Goal: Download file/media

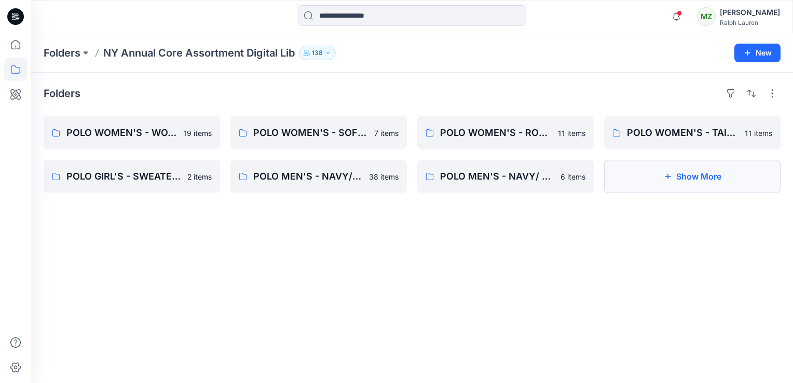
click at [660, 180] on button "Show More" at bounding box center [692, 176] width 177 height 33
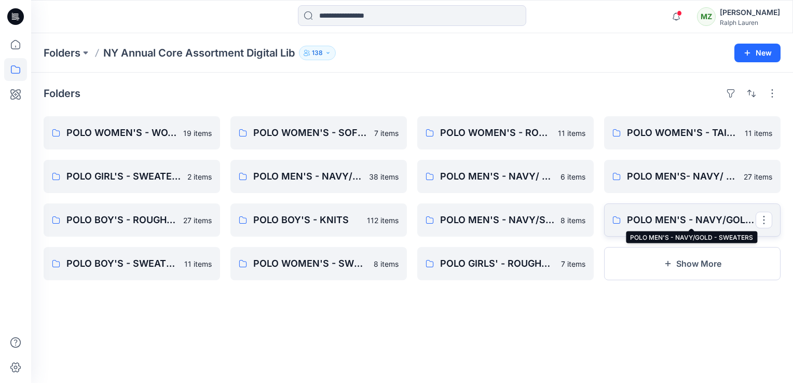
click at [664, 216] on p "POLO MEN'S - NAVY/GOLD - SWEATERS" at bounding box center [691, 220] width 129 height 15
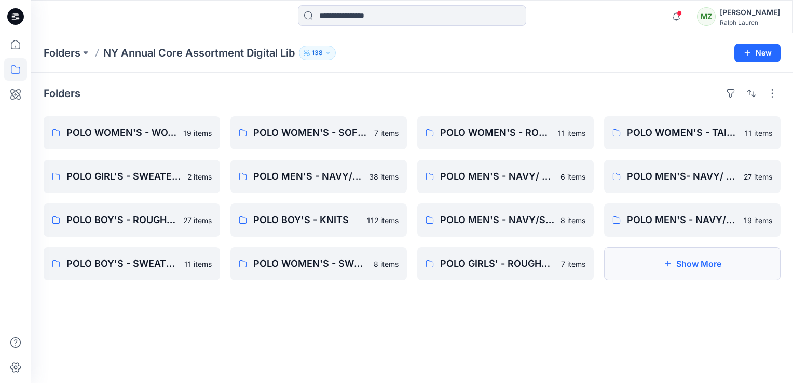
click at [718, 259] on button "Show More" at bounding box center [692, 263] width 177 height 33
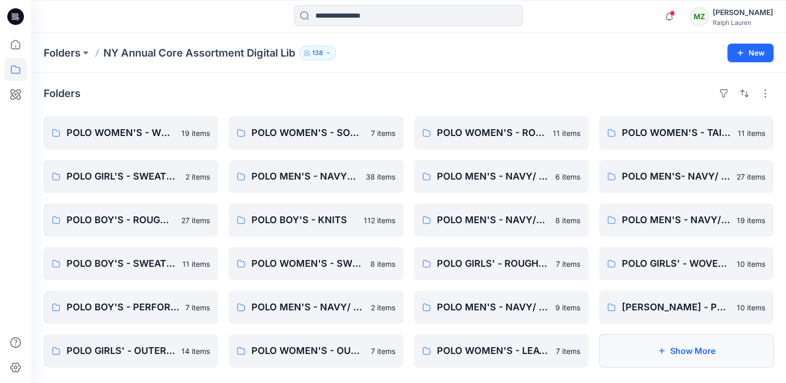
click at [729, 350] on button "Show More" at bounding box center [686, 350] width 174 height 33
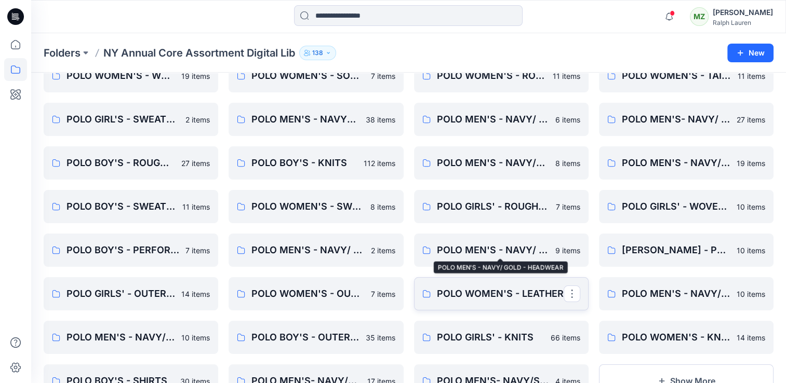
scroll to position [100, 0]
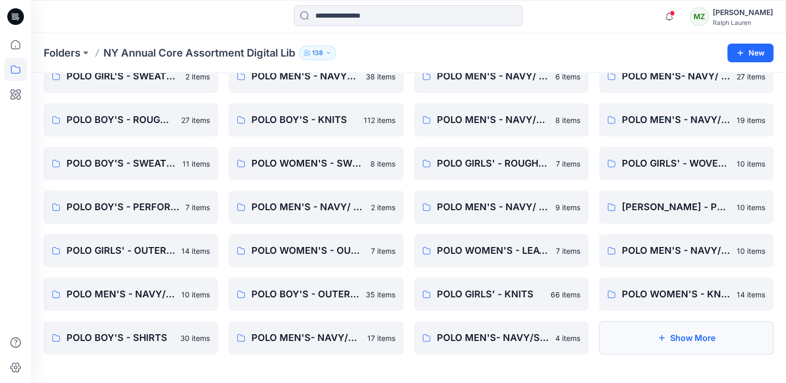
click at [667, 331] on button "Show More" at bounding box center [686, 337] width 174 height 33
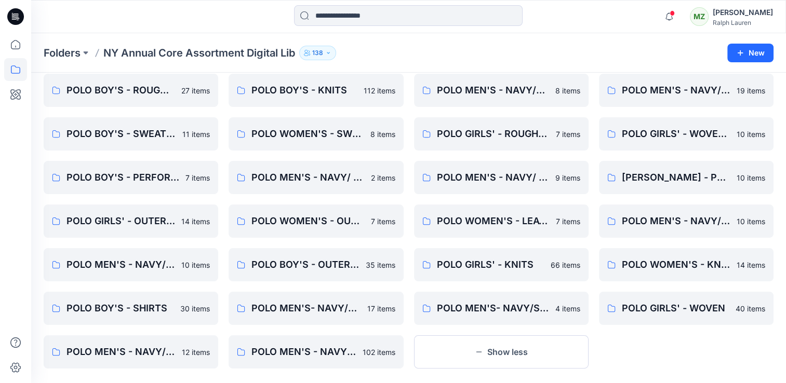
scroll to position [144, 0]
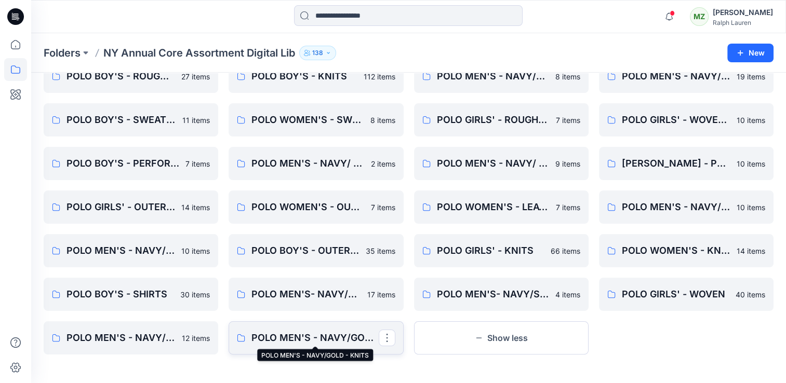
click at [341, 335] on p "POLO MEN'S - NAVY/GOLD - KNITS" at bounding box center [314, 338] width 127 height 15
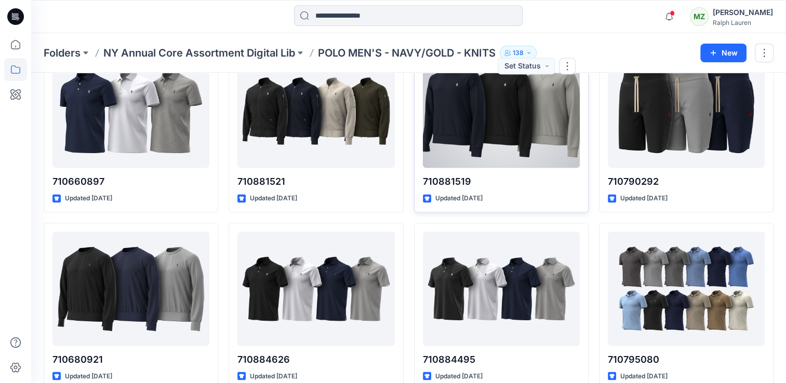
scroll to position [1904, 0]
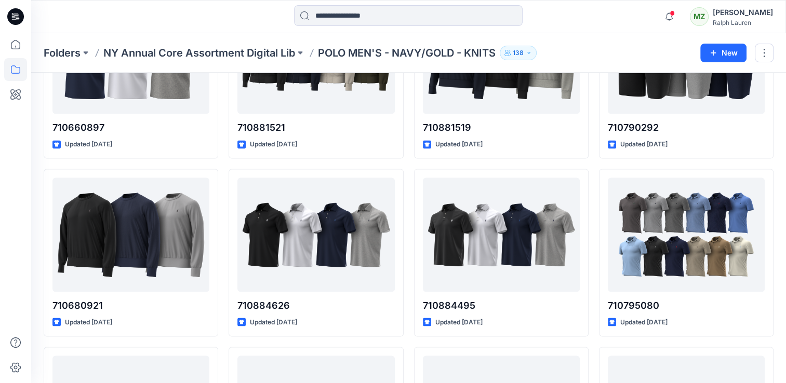
scroll to position [144, 0]
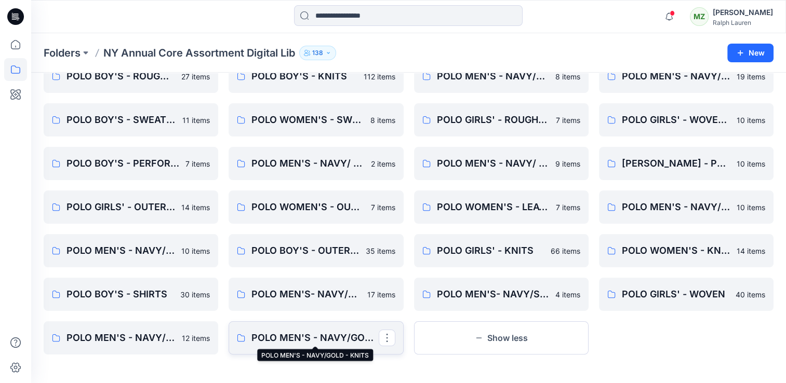
click at [299, 336] on p "POLO MEN'S - NAVY/GOLD - KNITS" at bounding box center [314, 338] width 127 height 15
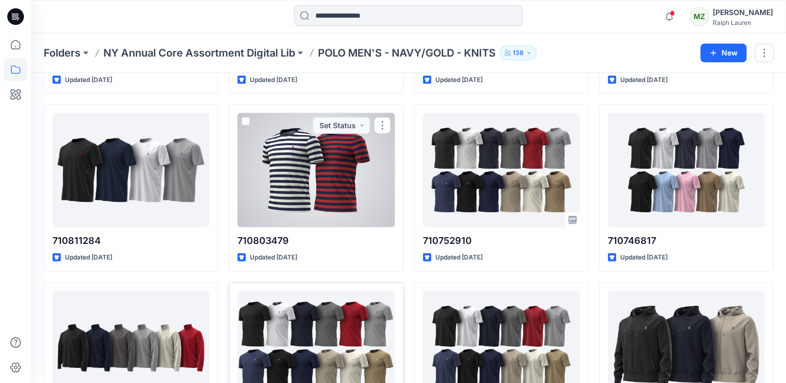
scroll to position [2437, 0]
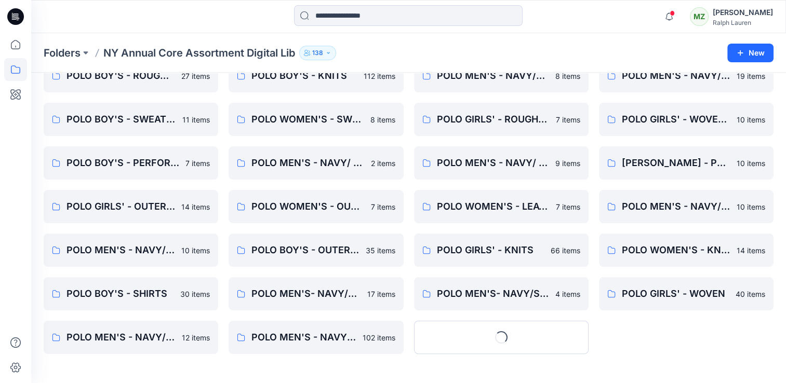
scroll to position [144, 0]
click at [155, 340] on p "POLO MEN'S - NAVY/SILVER - KNITS" at bounding box center [129, 338] width 127 height 15
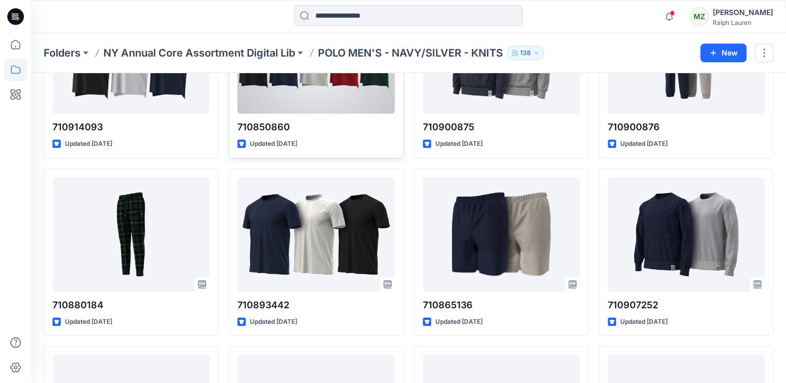
scroll to position [268, 0]
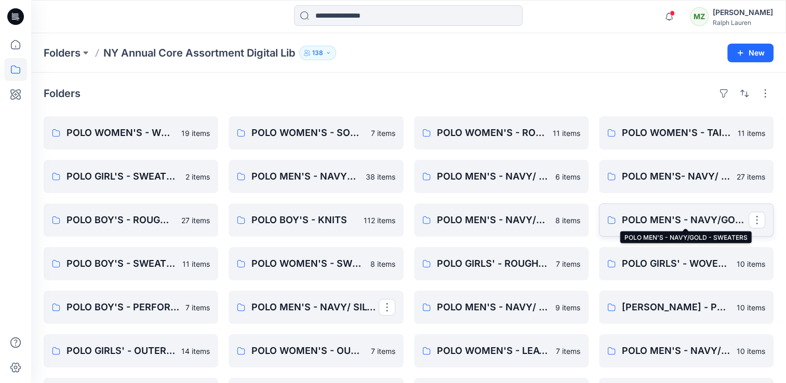
click at [694, 217] on p "POLO MEN'S - NAVY/GOLD - SWEATERS" at bounding box center [685, 220] width 127 height 15
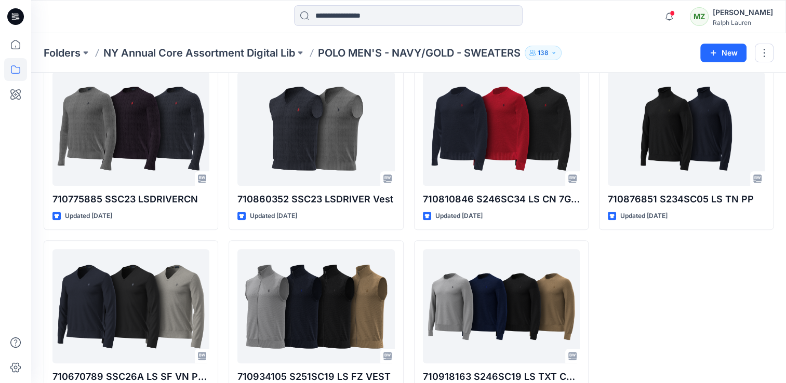
scroll to position [623, 0]
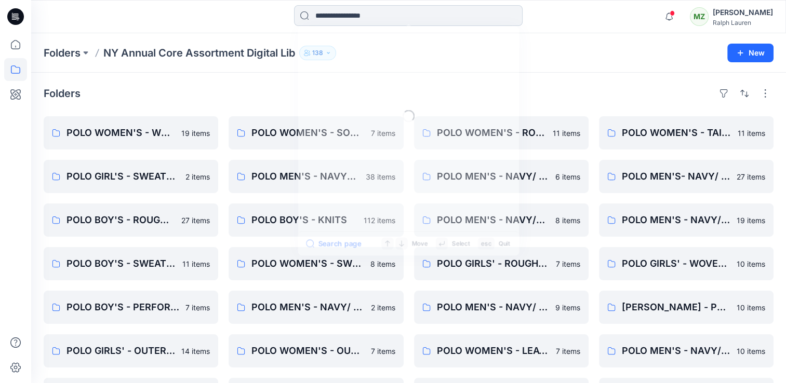
click at [344, 18] on input at bounding box center [408, 15] width 228 height 21
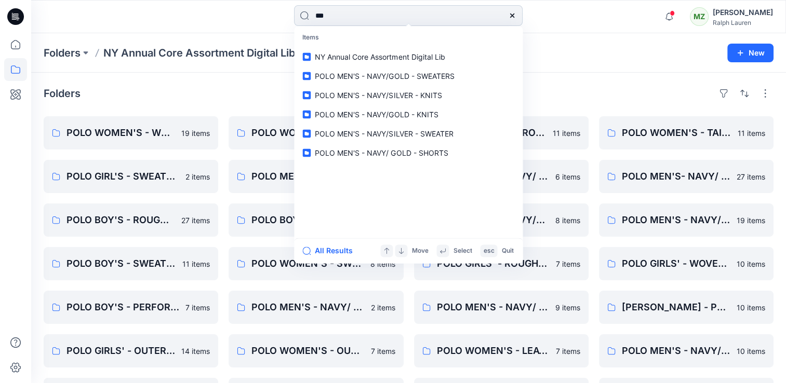
type input "****"
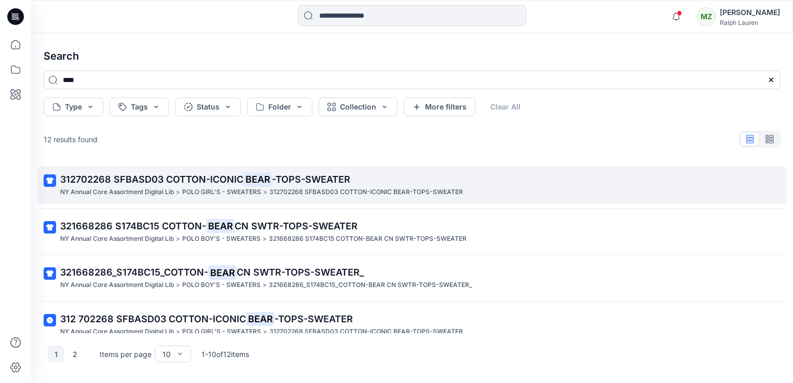
click at [241, 178] on span "312702268 SFBASD03 COTTON-ICONIC" at bounding box center [151, 179] width 183 height 11
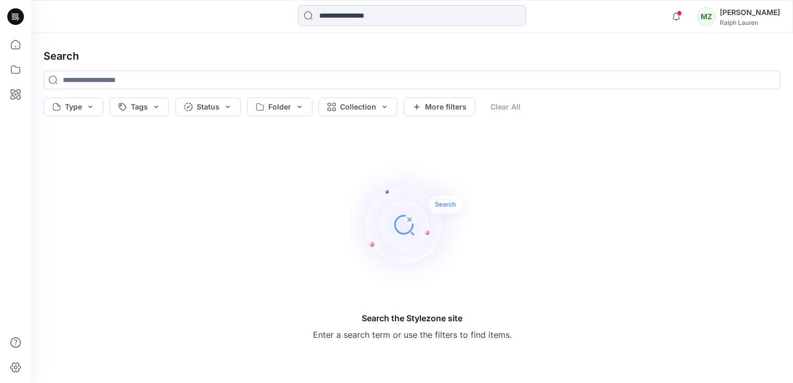
click at [369, 14] on input at bounding box center [412, 15] width 228 height 21
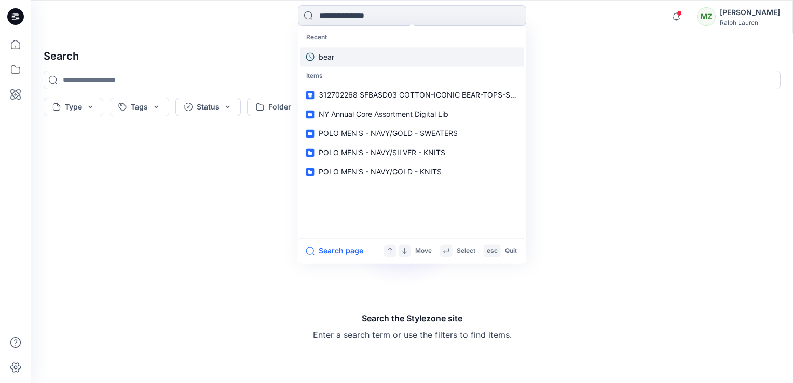
click at [315, 59] on link "bear" at bounding box center [412, 56] width 224 height 19
type input "****"
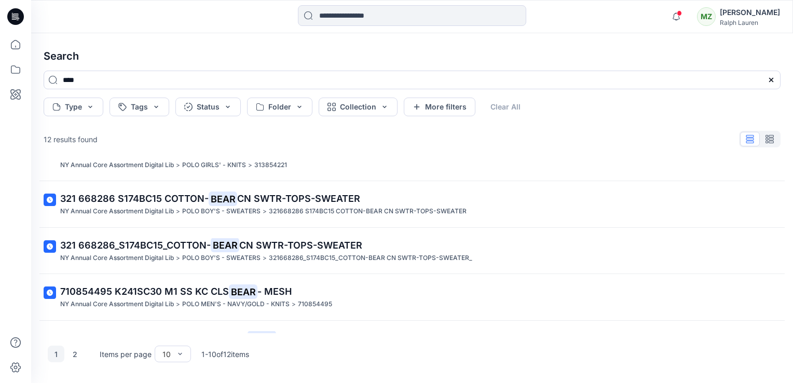
scroll to position [292, 0]
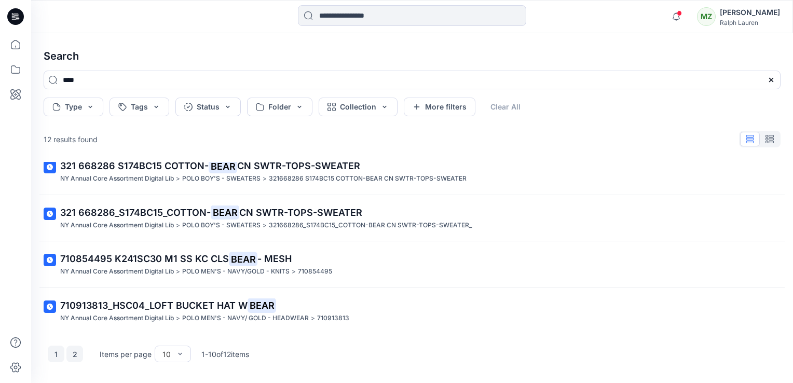
click at [70, 352] on button "2" at bounding box center [74, 354] width 17 height 17
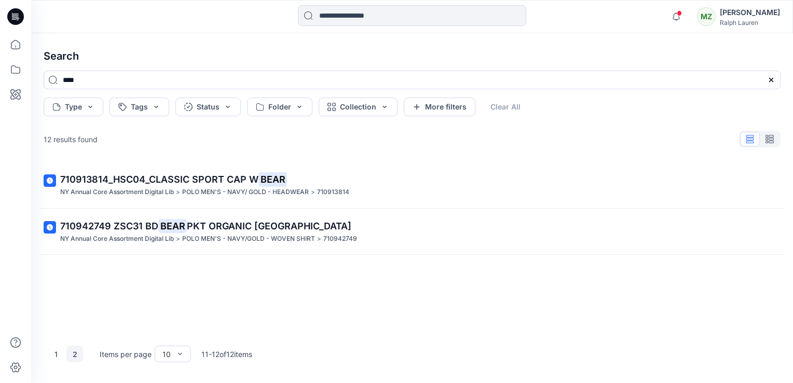
scroll to position [0, 0]
click at [57, 353] on button "1" at bounding box center [56, 354] width 17 height 17
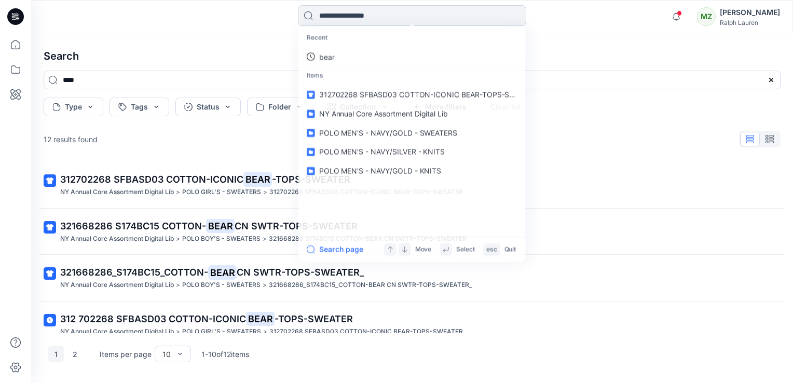
click at [416, 19] on input at bounding box center [412, 15] width 228 height 21
type input "****"
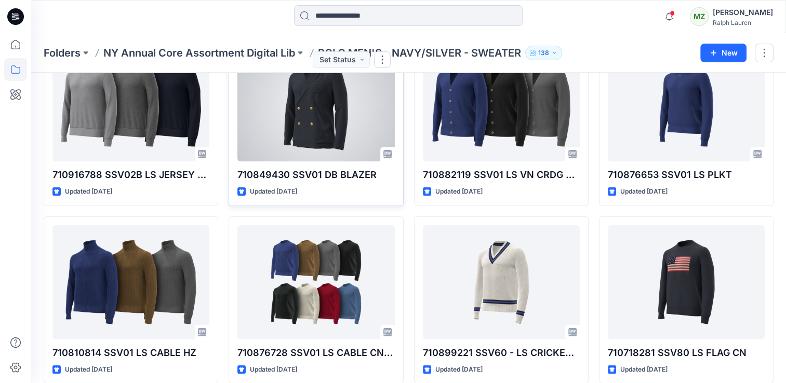
scroll to position [90, 0]
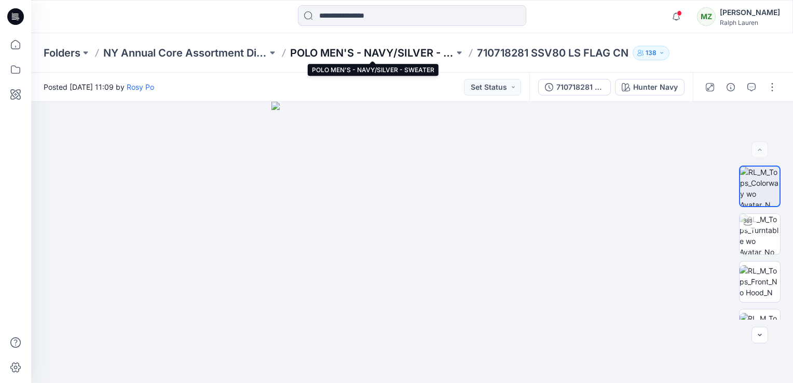
click at [384, 49] on p "POLO MEN'S - NAVY/SILVER - SWEATER" at bounding box center [372, 53] width 164 height 15
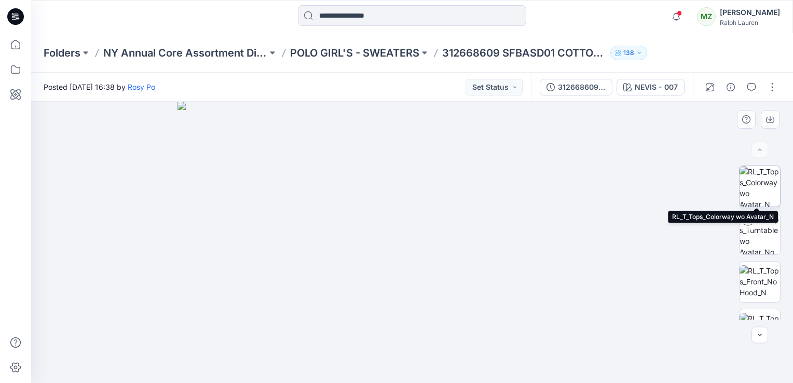
click at [760, 183] on img at bounding box center [760, 186] width 41 height 41
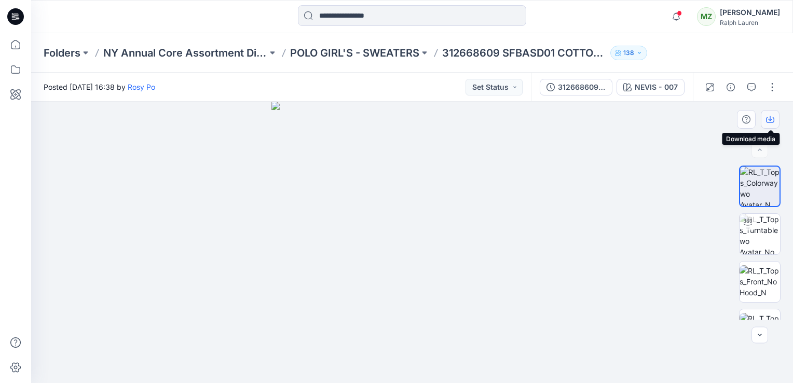
click at [769, 120] on icon "button" at bounding box center [770, 119] width 8 height 8
click at [482, 150] on img at bounding box center [412, 242] width 281 height 281
click at [381, 52] on p "POLO GIRL'S - SWEATERS" at bounding box center [354, 53] width 129 height 15
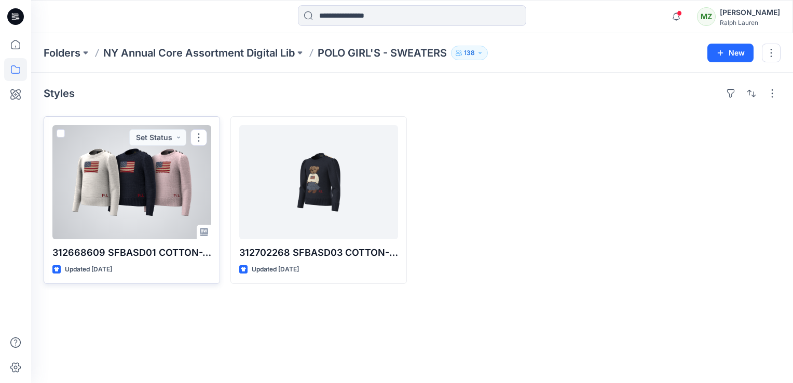
click at [132, 219] on div at bounding box center [131, 182] width 159 height 114
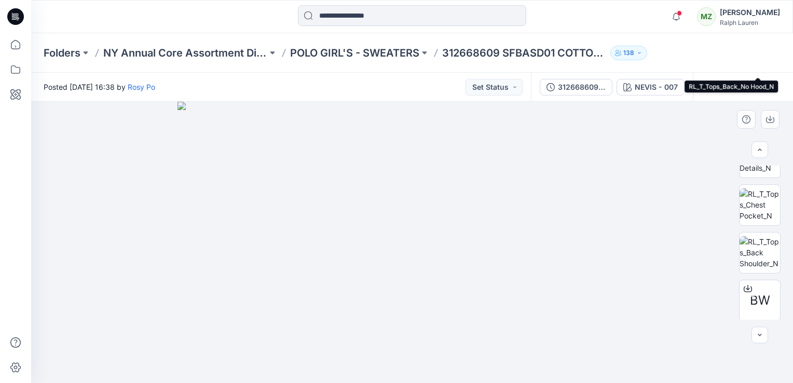
scroll to position [317, 0]
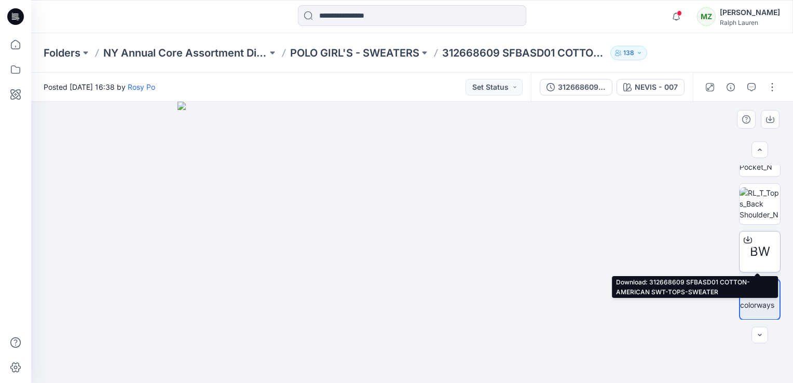
click at [746, 241] on icon at bounding box center [748, 240] width 8 height 8
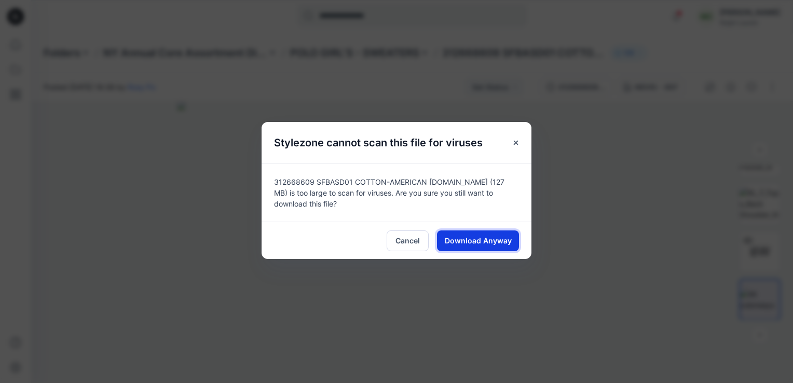
click at [489, 242] on span "Download Anyway" at bounding box center [478, 240] width 67 height 11
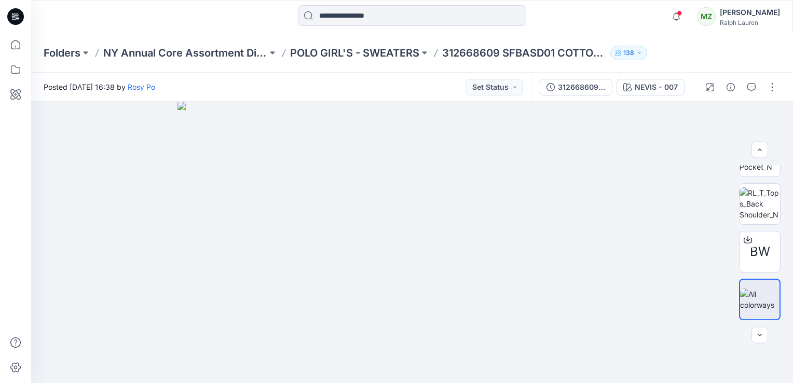
click at [769, 56] on div "Folders NY Annual Core Assortment Digital Lib POLO GIRL'S - SWEATERS 312668609 …" at bounding box center [412, 52] width 762 height 39
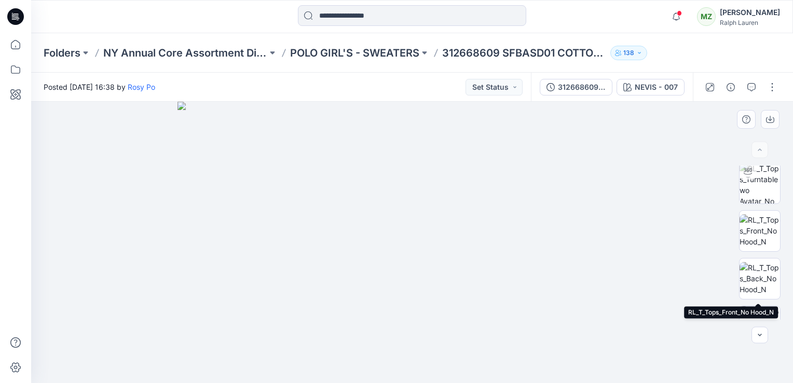
scroll to position [0, 0]
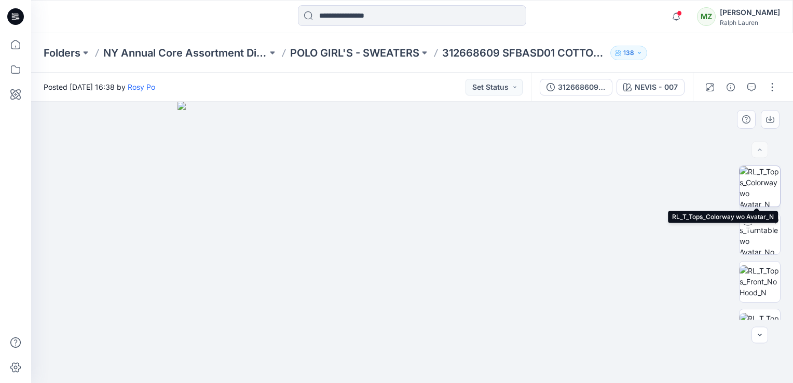
click at [757, 183] on img at bounding box center [760, 186] width 41 height 41
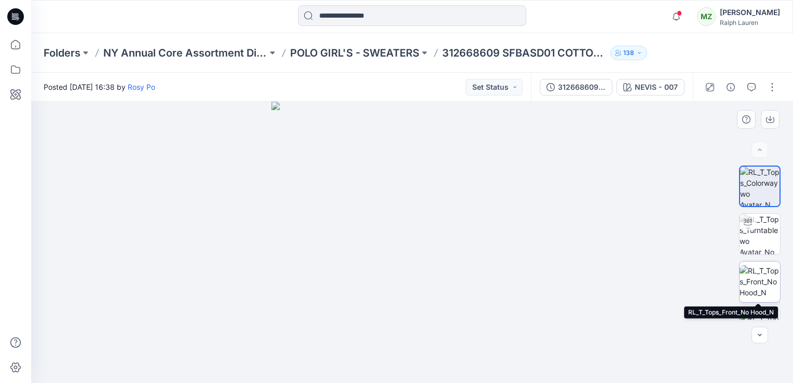
click at [756, 287] on img at bounding box center [760, 281] width 41 height 33
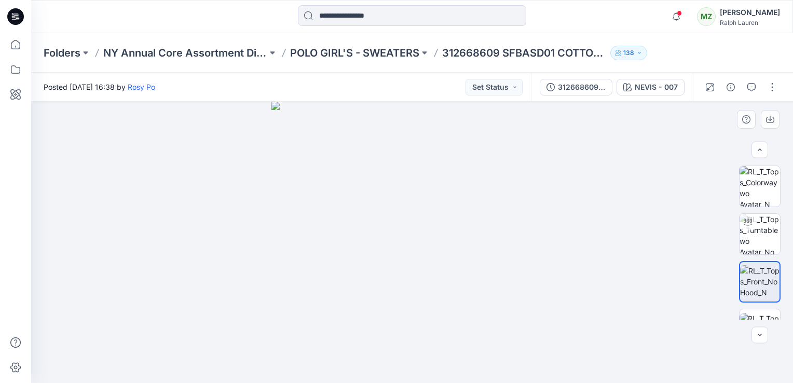
scroll to position [123, 0]
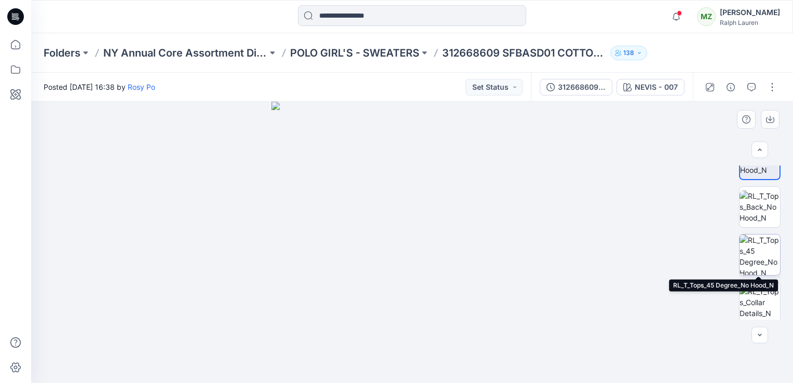
click at [756, 265] on img at bounding box center [760, 255] width 41 height 41
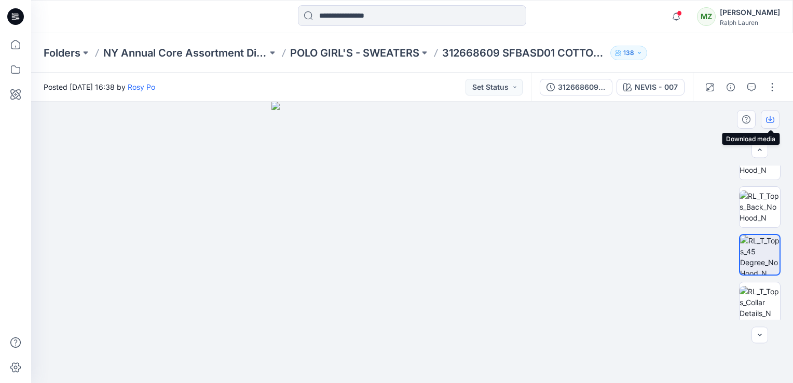
click at [771, 119] on icon "button" at bounding box center [771, 118] width 4 height 5
